Goal: Task Accomplishment & Management: Manage account settings

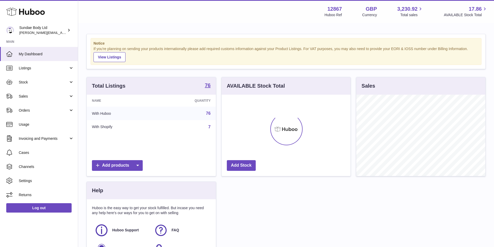
scroll to position [81, 129]
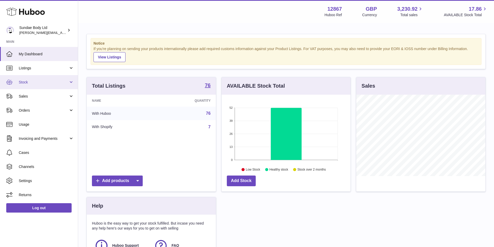
click at [29, 81] on span "Stock" at bounding box center [44, 82] width 50 height 5
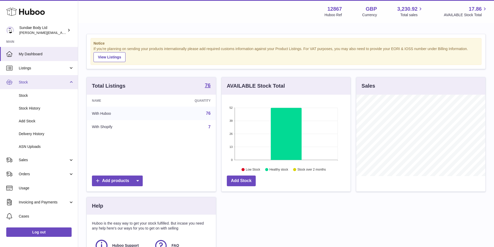
click at [29, 81] on span "Stock" at bounding box center [44, 82] width 50 height 5
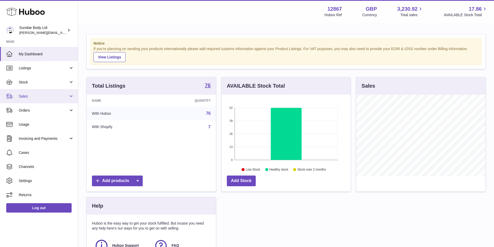
click at [28, 97] on span "Sales" at bounding box center [44, 96] width 50 height 5
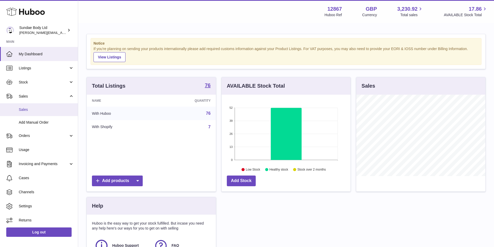
click at [26, 106] on link "Sales" at bounding box center [39, 109] width 78 height 13
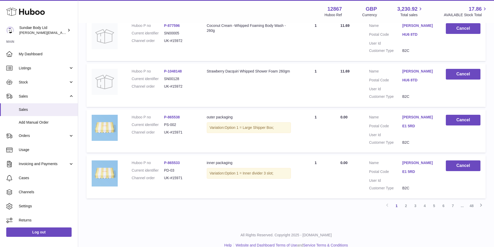
scroll to position [396, 0]
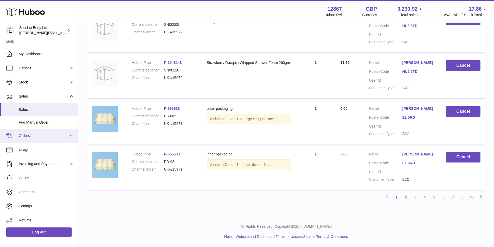
click at [26, 136] on span "Orders" at bounding box center [44, 135] width 50 height 5
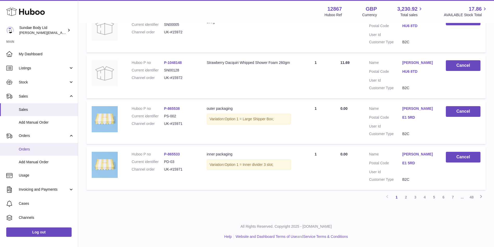
click at [27, 147] on span "Orders" at bounding box center [46, 149] width 55 height 5
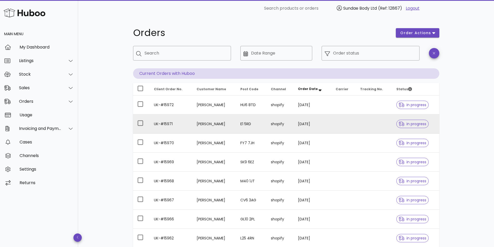
scroll to position [96, 0]
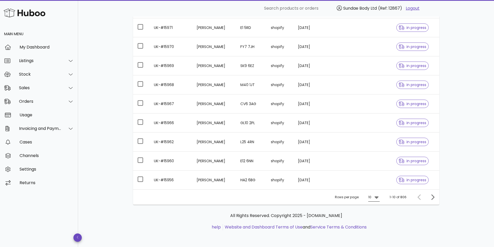
click at [379, 197] on icon at bounding box center [377, 197] width 6 height 6
click at [377, 225] on div "50" at bounding box center [375, 226] width 5 height 5
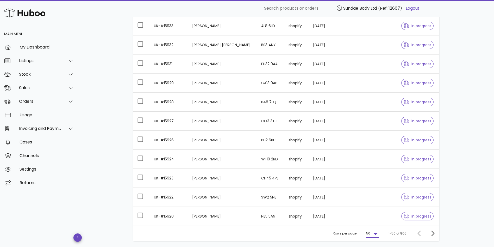
scroll to position [857, 0]
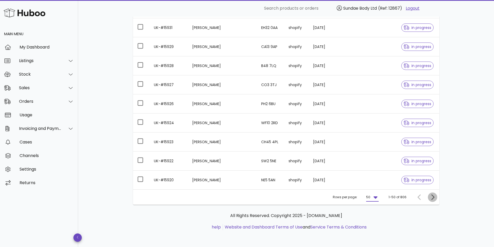
click at [433, 197] on icon "Next page" at bounding box center [433, 197] width 6 height 6
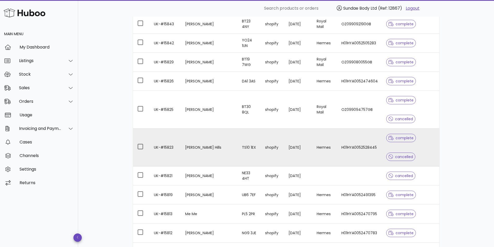
scroll to position [989, 0]
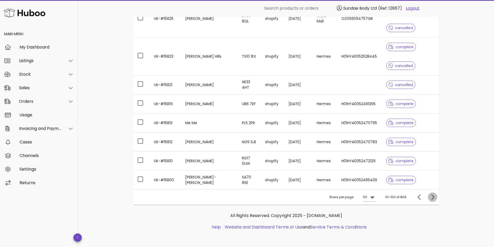
click at [431, 194] on icon "Next page" at bounding box center [433, 197] width 6 height 6
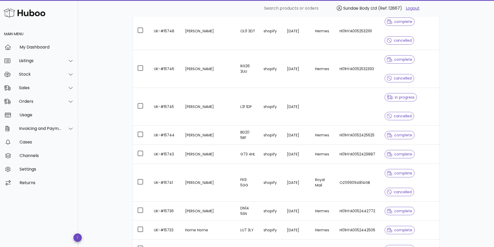
scroll to position [462, 0]
